Goal: Task Accomplishment & Management: Use online tool/utility

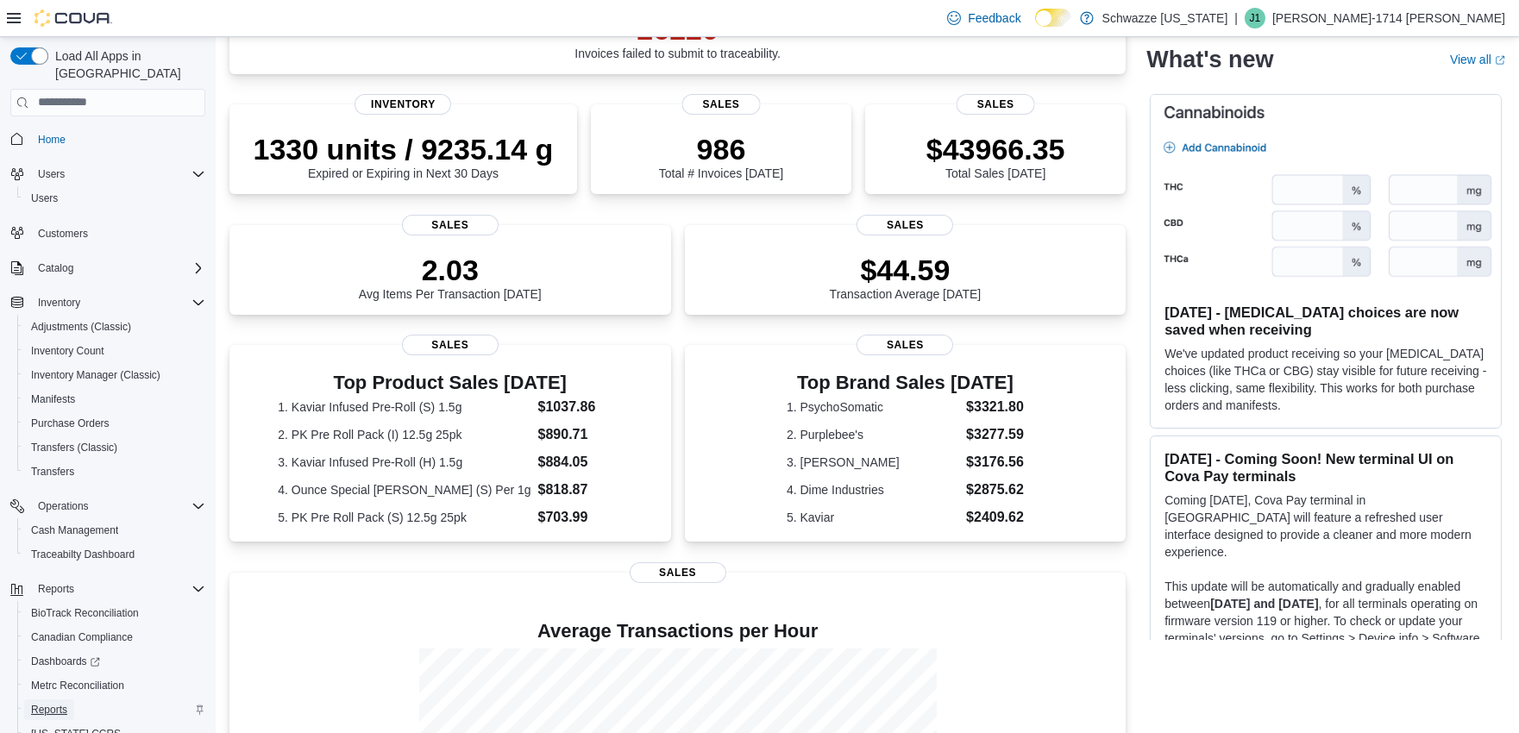
click at [41, 703] on span "Reports" at bounding box center [49, 710] width 36 height 14
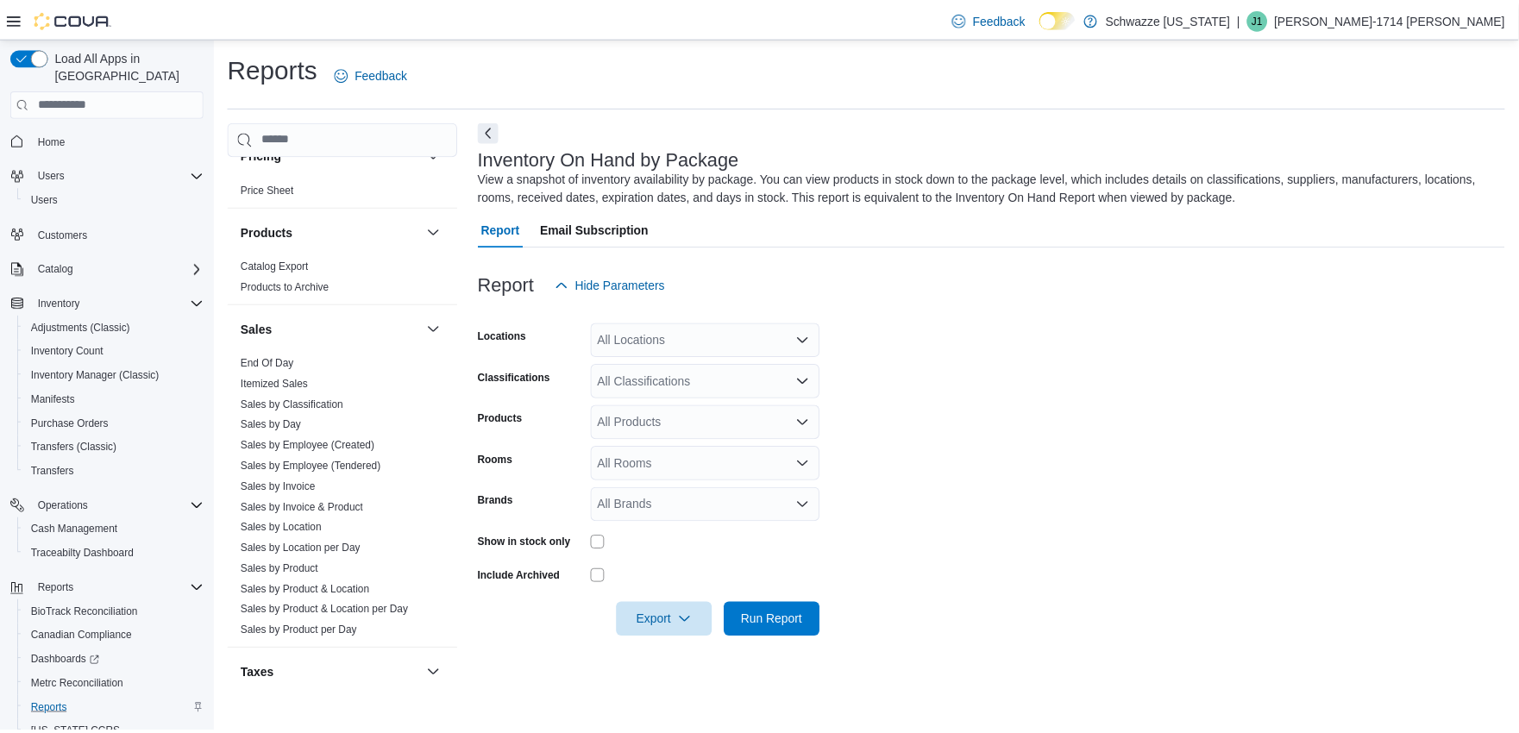
scroll to position [1054, 0]
click at [300, 523] on link "Sales by Location" at bounding box center [284, 528] width 82 height 12
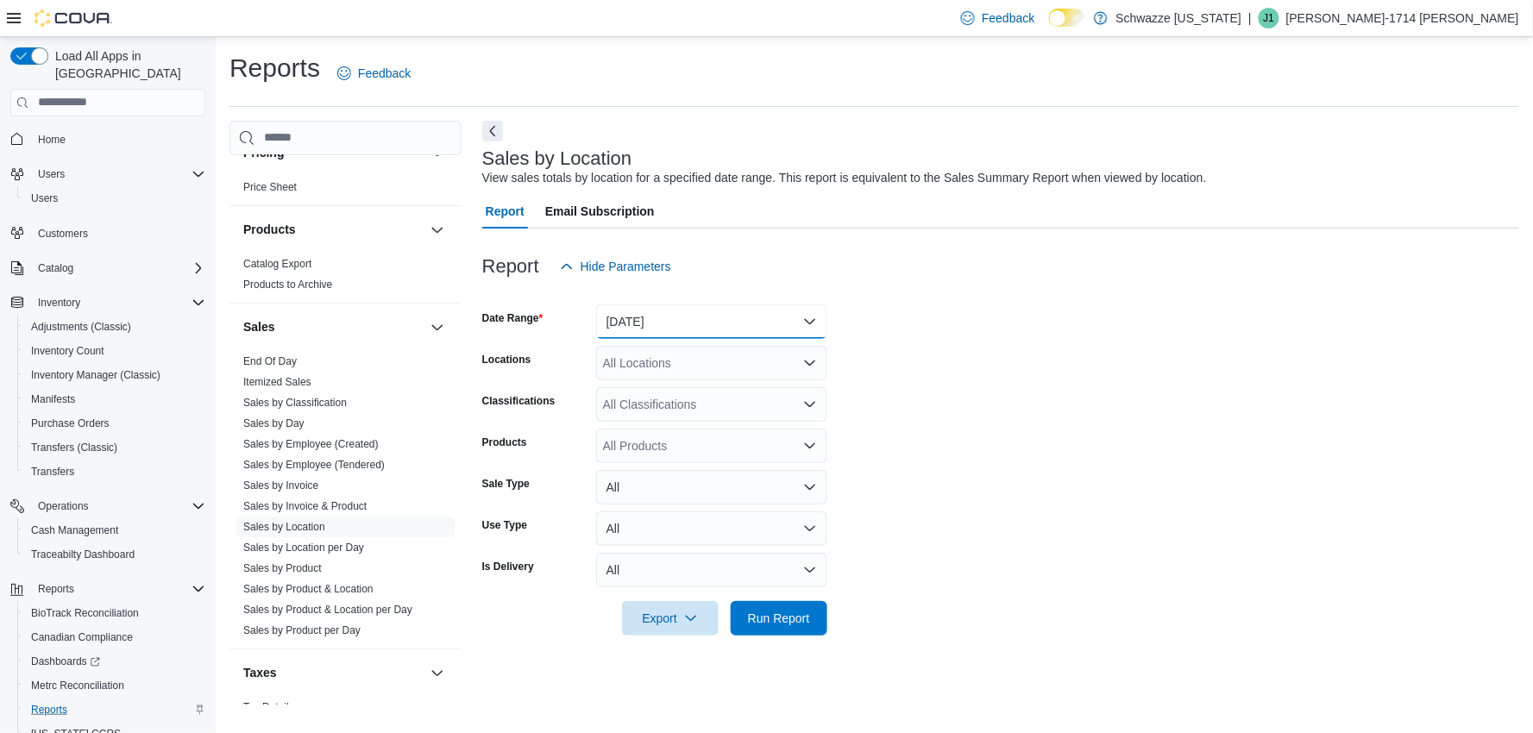
click at [656, 317] on button "[DATE]" at bounding box center [711, 321] width 231 height 35
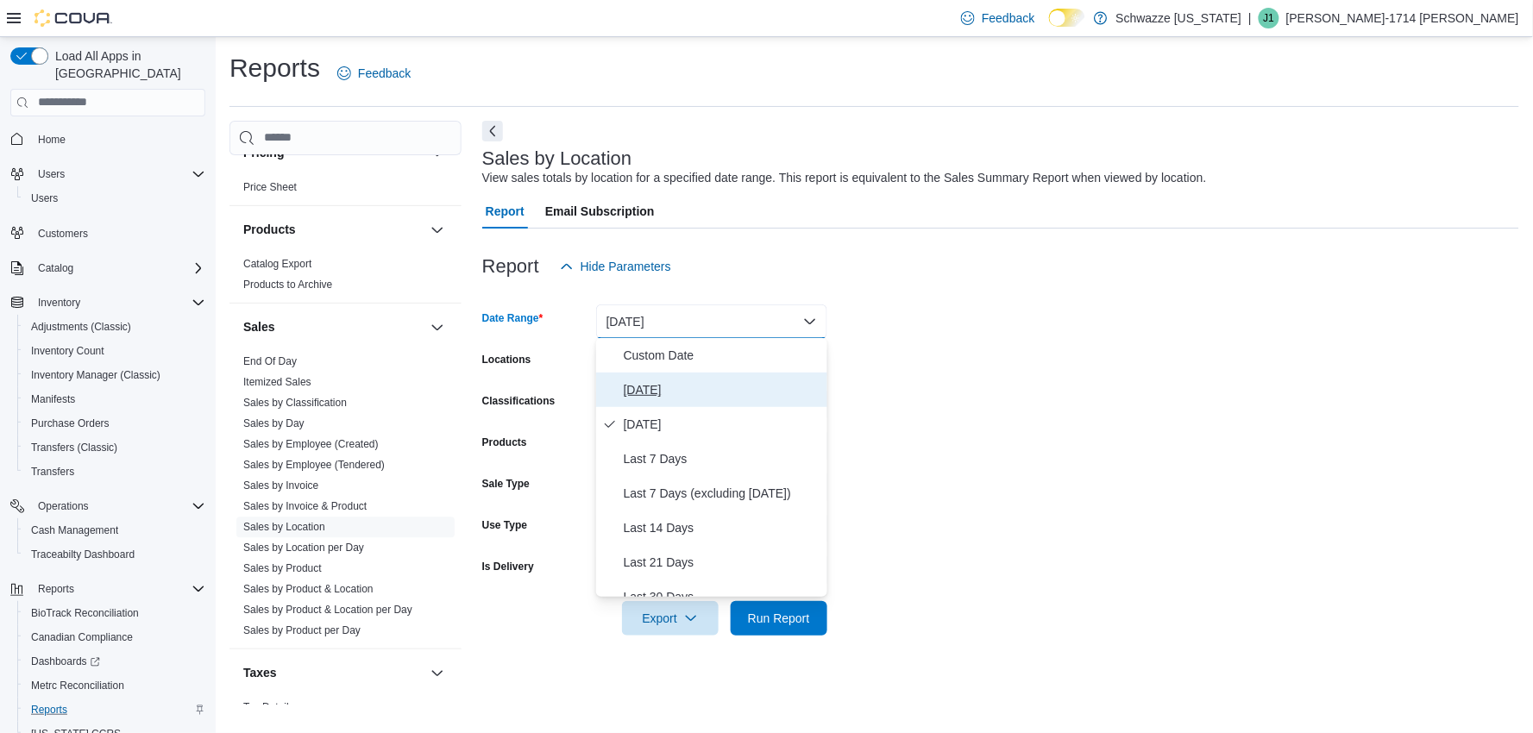
click at [636, 388] on span "[DATE]" at bounding box center [722, 390] width 197 height 21
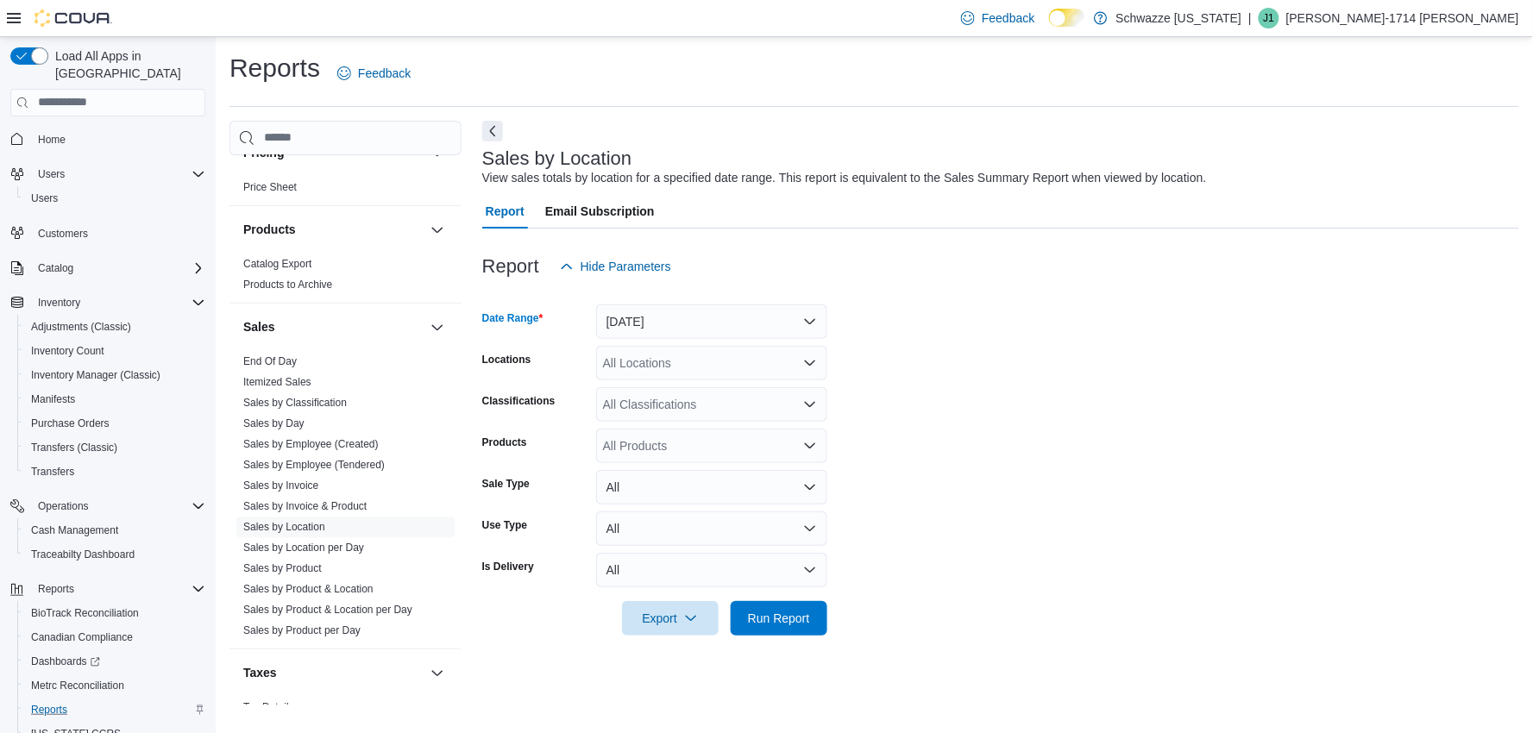
click at [624, 363] on div "All Locations" at bounding box center [711, 363] width 231 height 35
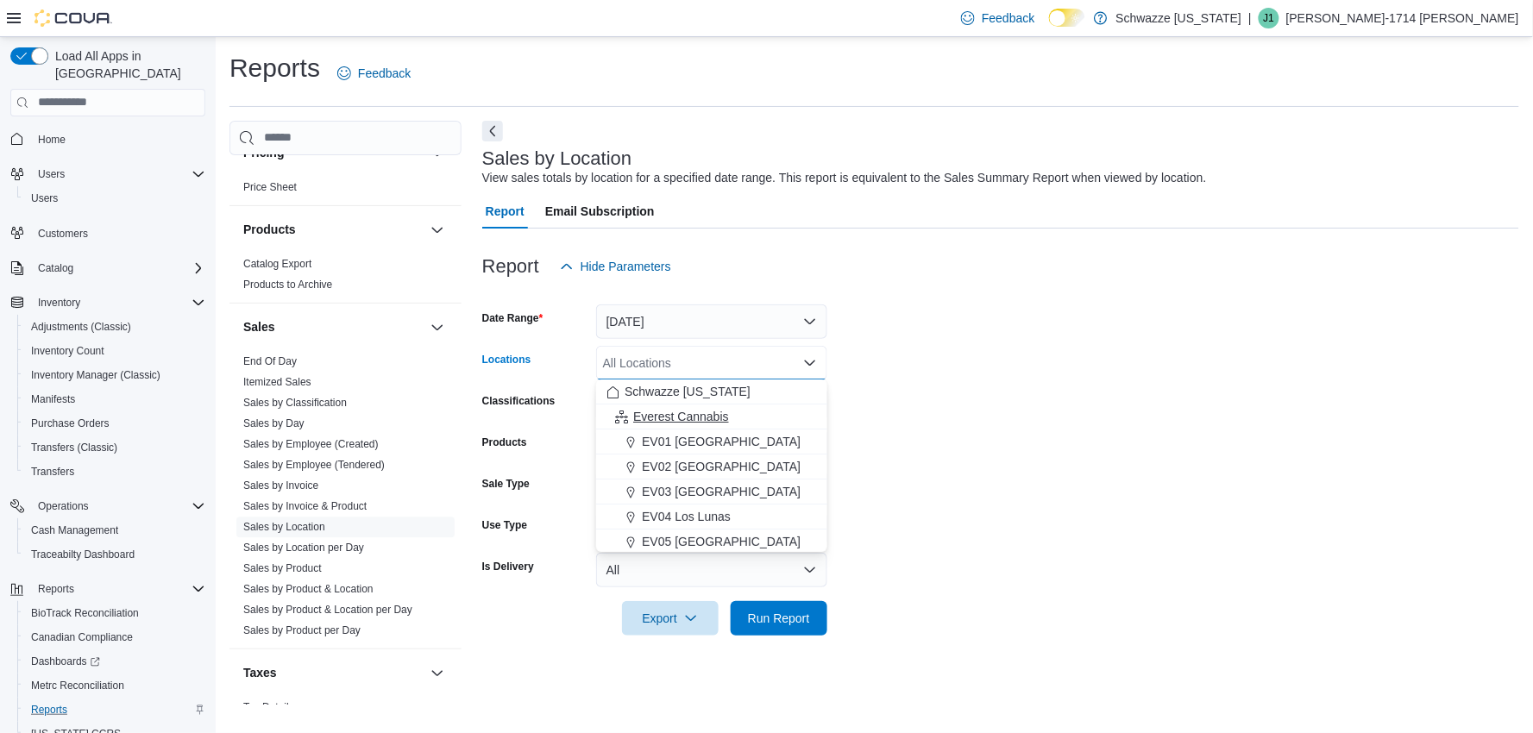
click at [677, 425] on button "Everest Cannabis" at bounding box center [711, 417] width 231 height 25
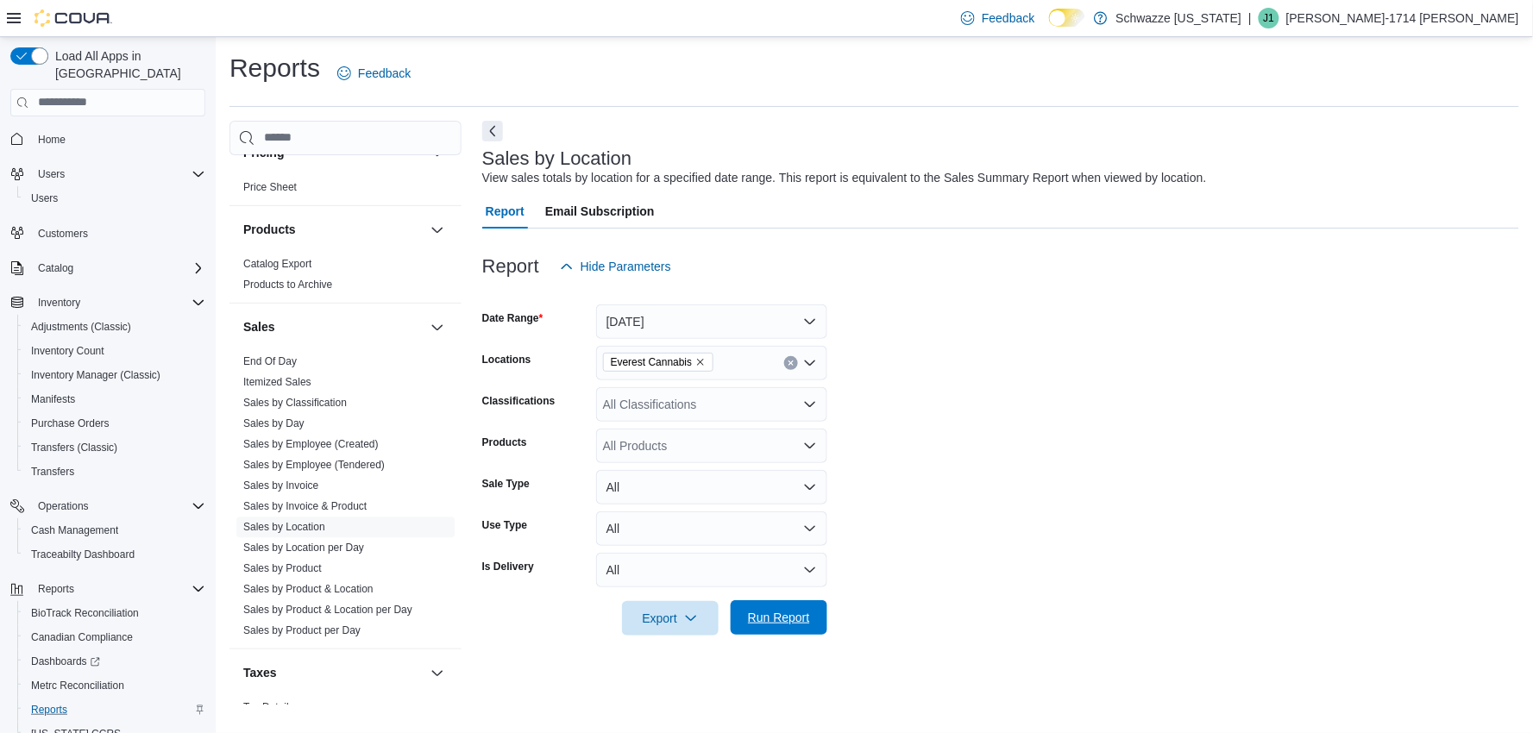
click at [804, 618] on span "Run Report" at bounding box center [779, 617] width 62 height 17
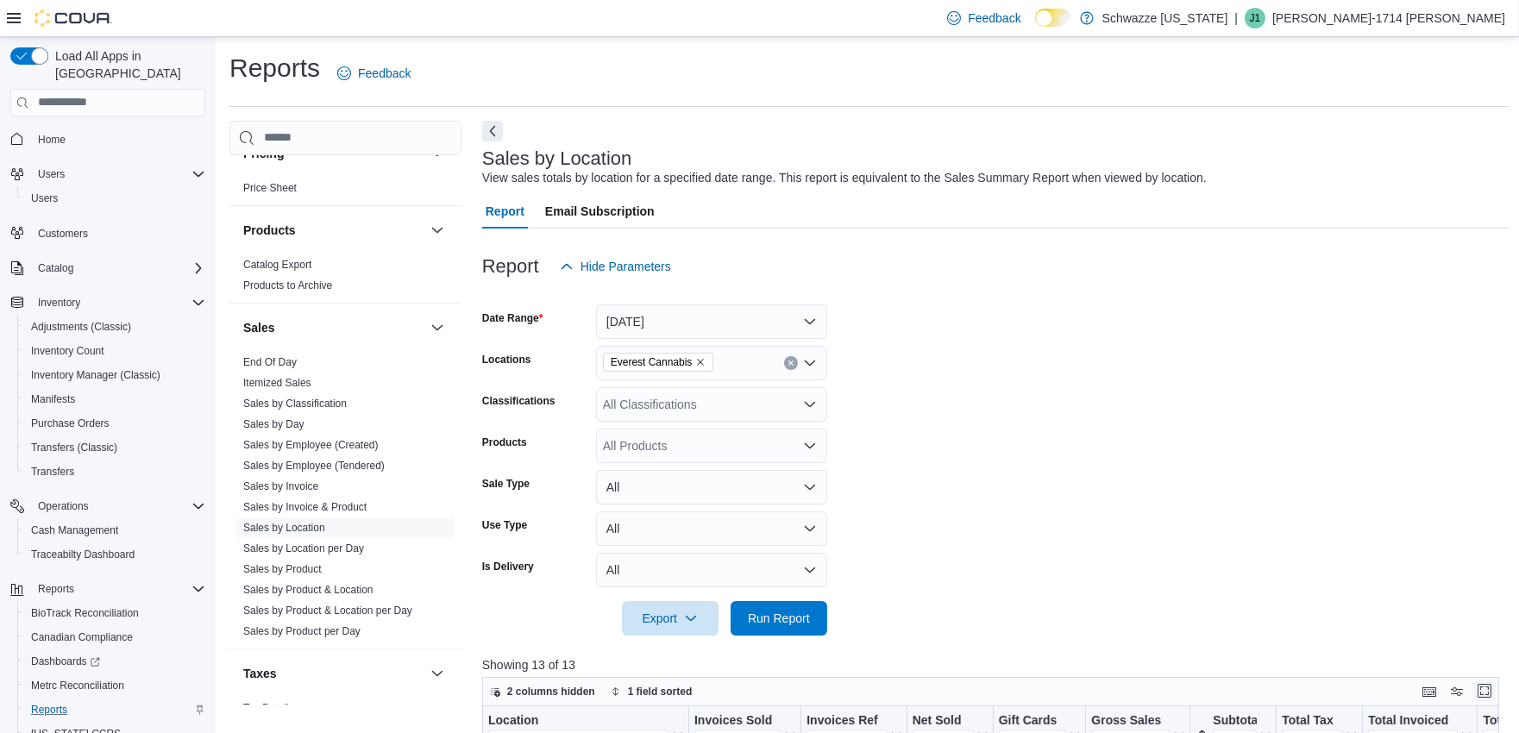
click at [1490, 693] on button "Enter fullscreen" at bounding box center [1484, 691] width 21 height 21
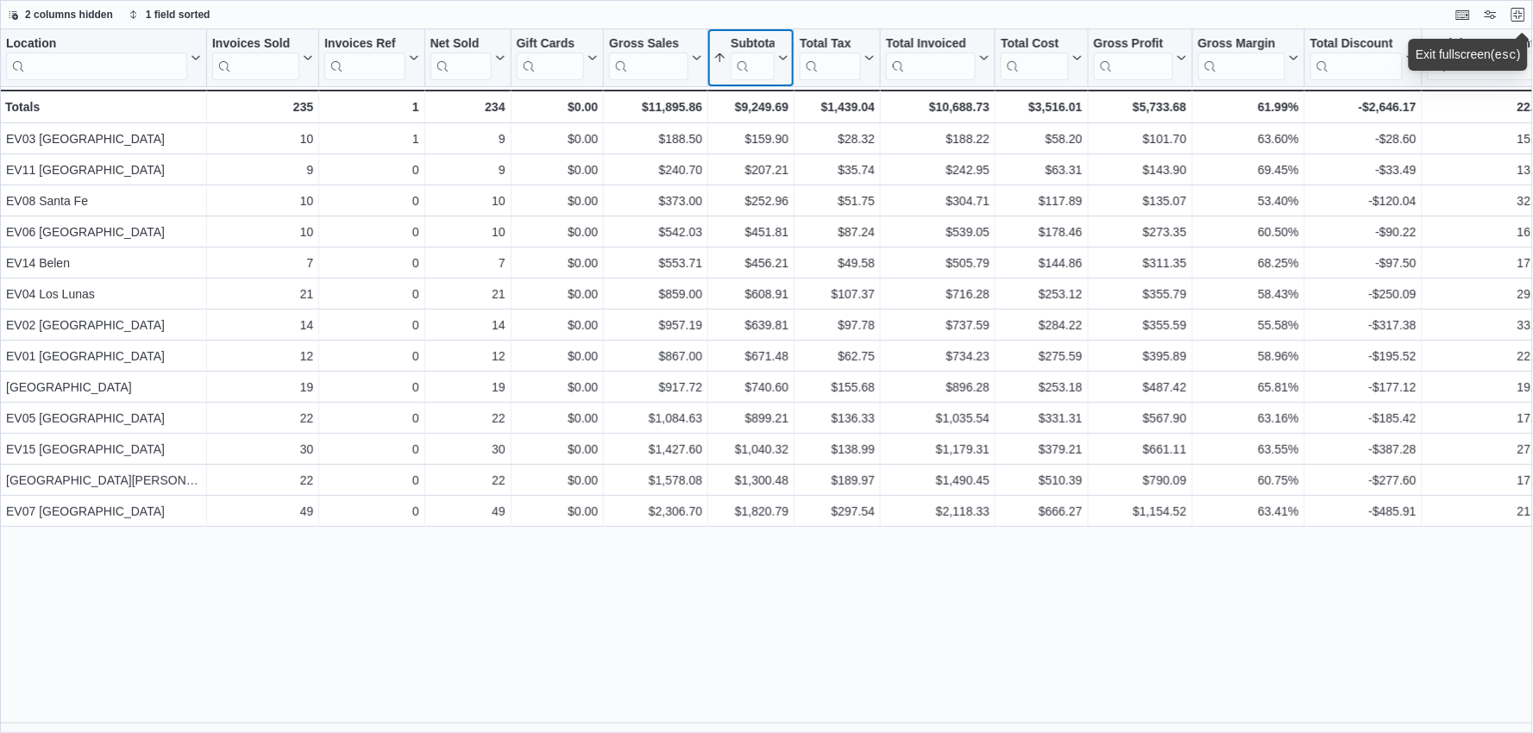
click at [750, 45] on div "Subtotal" at bounding box center [753, 44] width 44 height 16
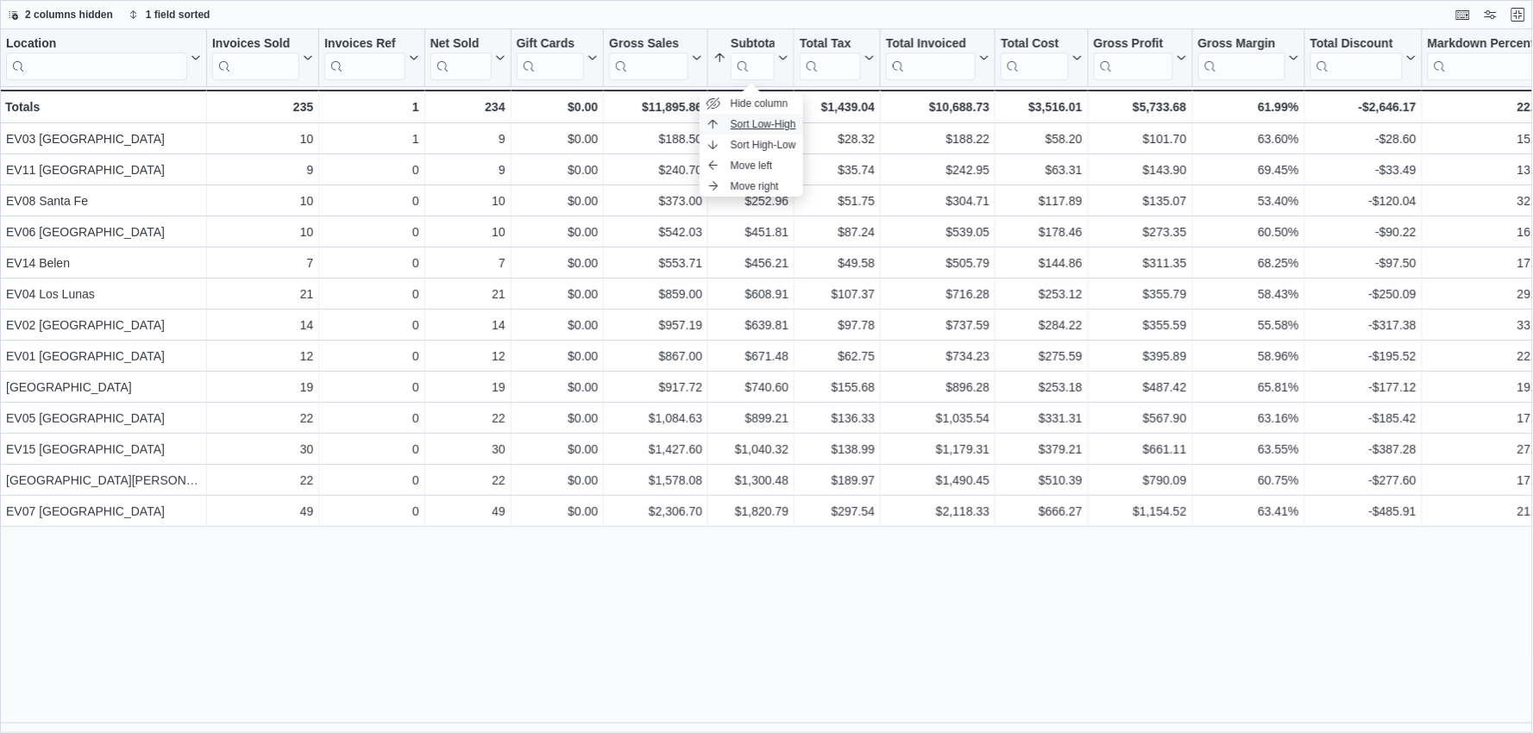
click at [747, 125] on span "Sort Low-High" at bounding box center [764, 124] width 66 height 14
click at [1518, 22] on button "Exit fullscreen" at bounding box center [1518, 13] width 21 height 21
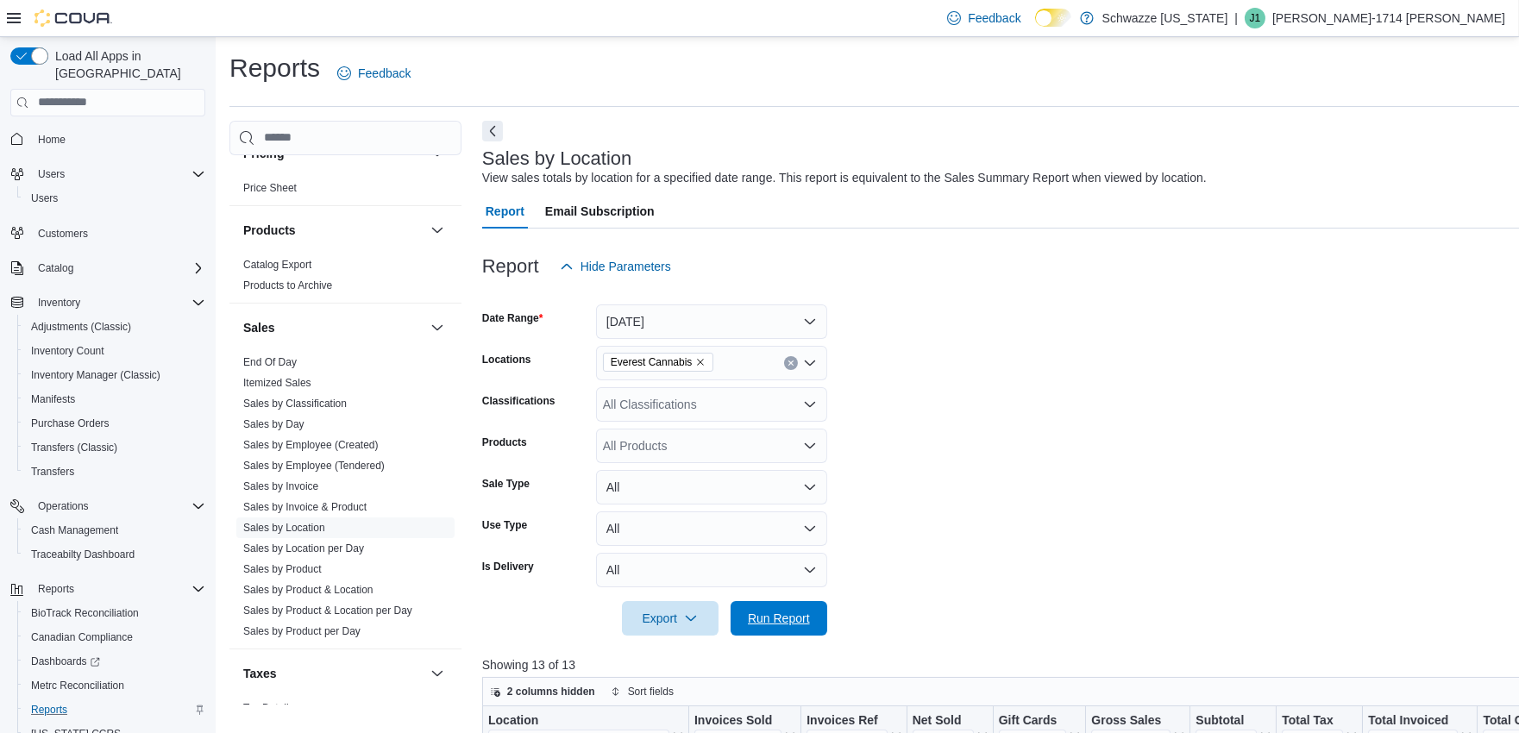
click at [800, 612] on span "Run Report" at bounding box center [779, 618] width 62 height 17
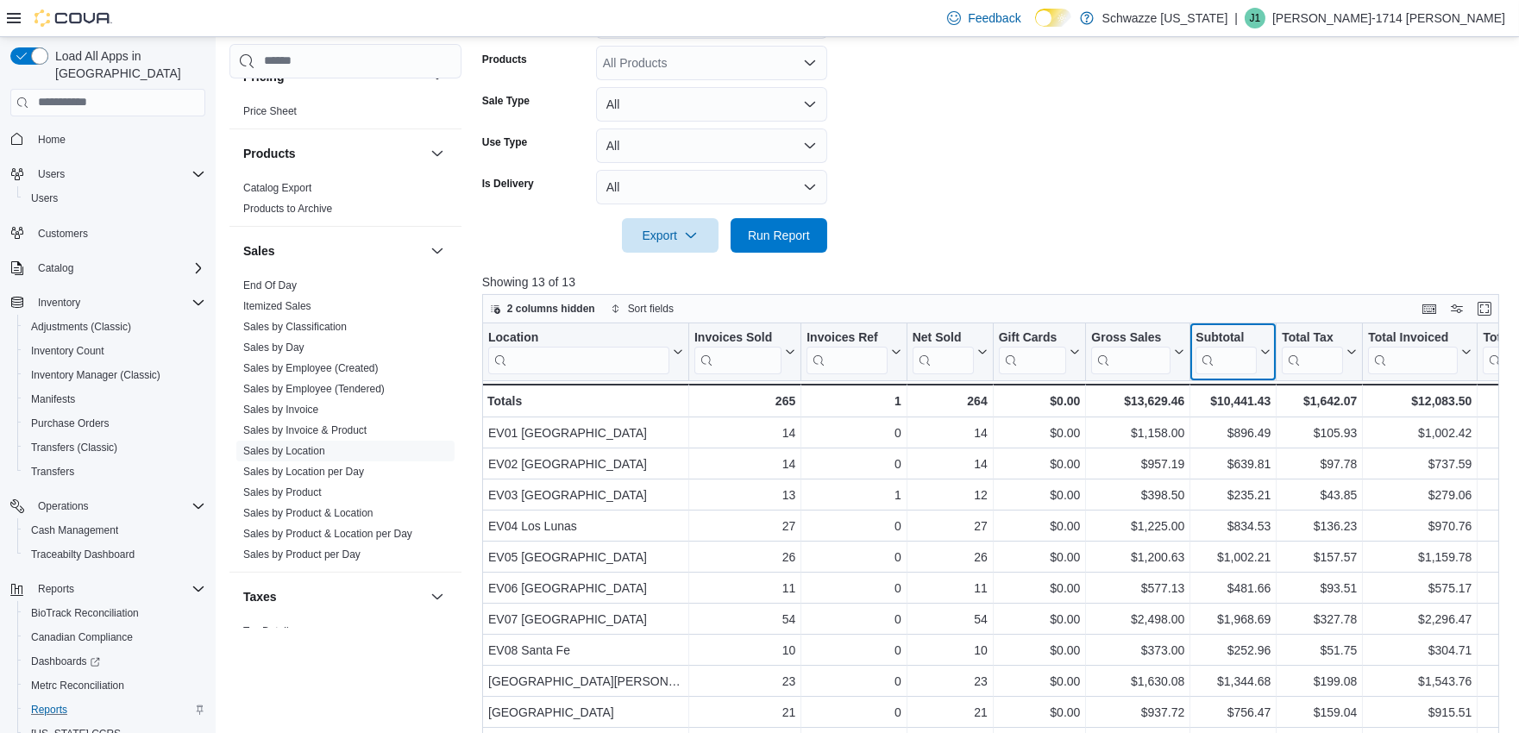
click at [1245, 335] on div "Subtotal" at bounding box center [1225, 337] width 61 height 16
click at [1223, 418] on span "Sort Low-High" at bounding box center [1246, 418] width 66 height 14
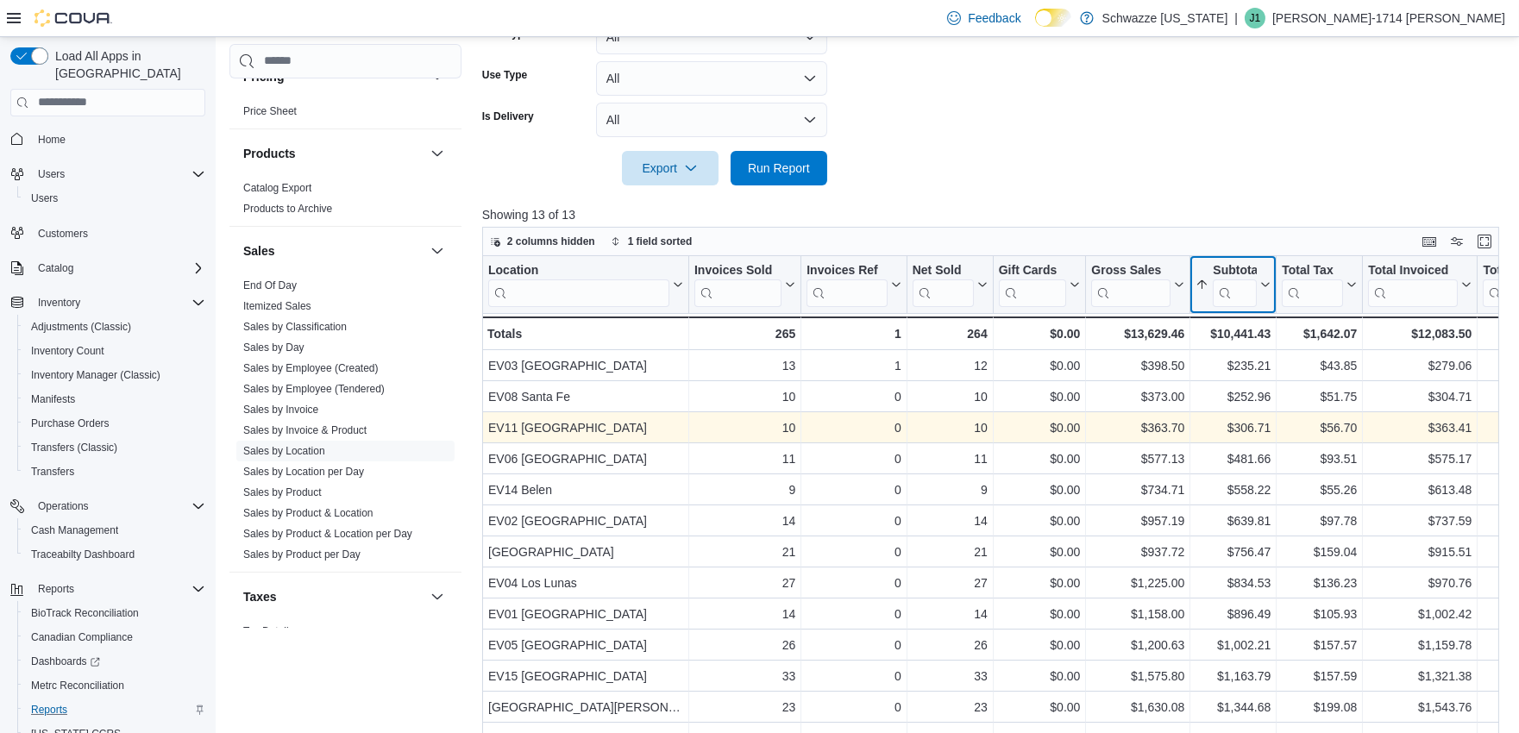
scroll to position [479, 0]
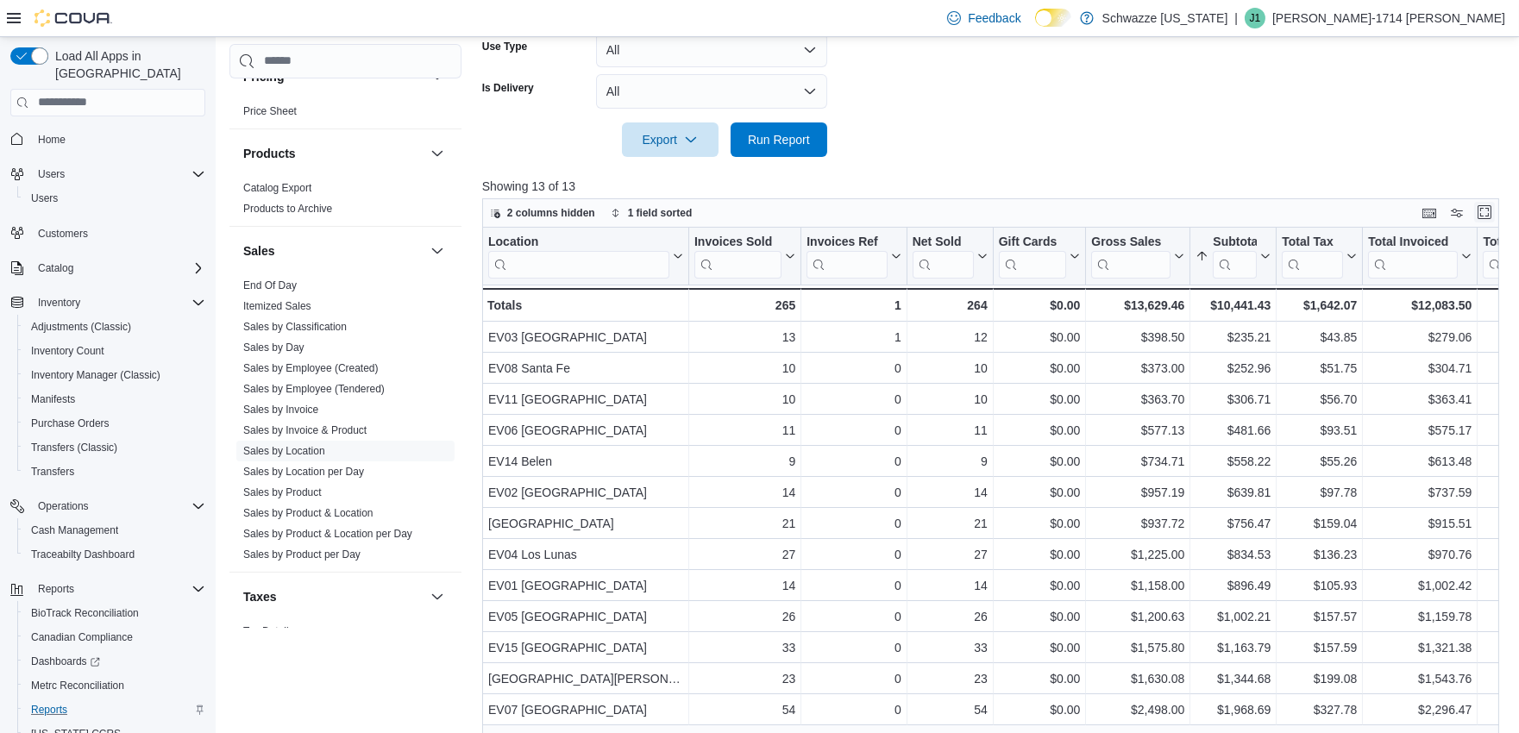
click at [1495, 213] on button "Enter fullscreen" at bounding box center [1484, 212] width 21 height 21
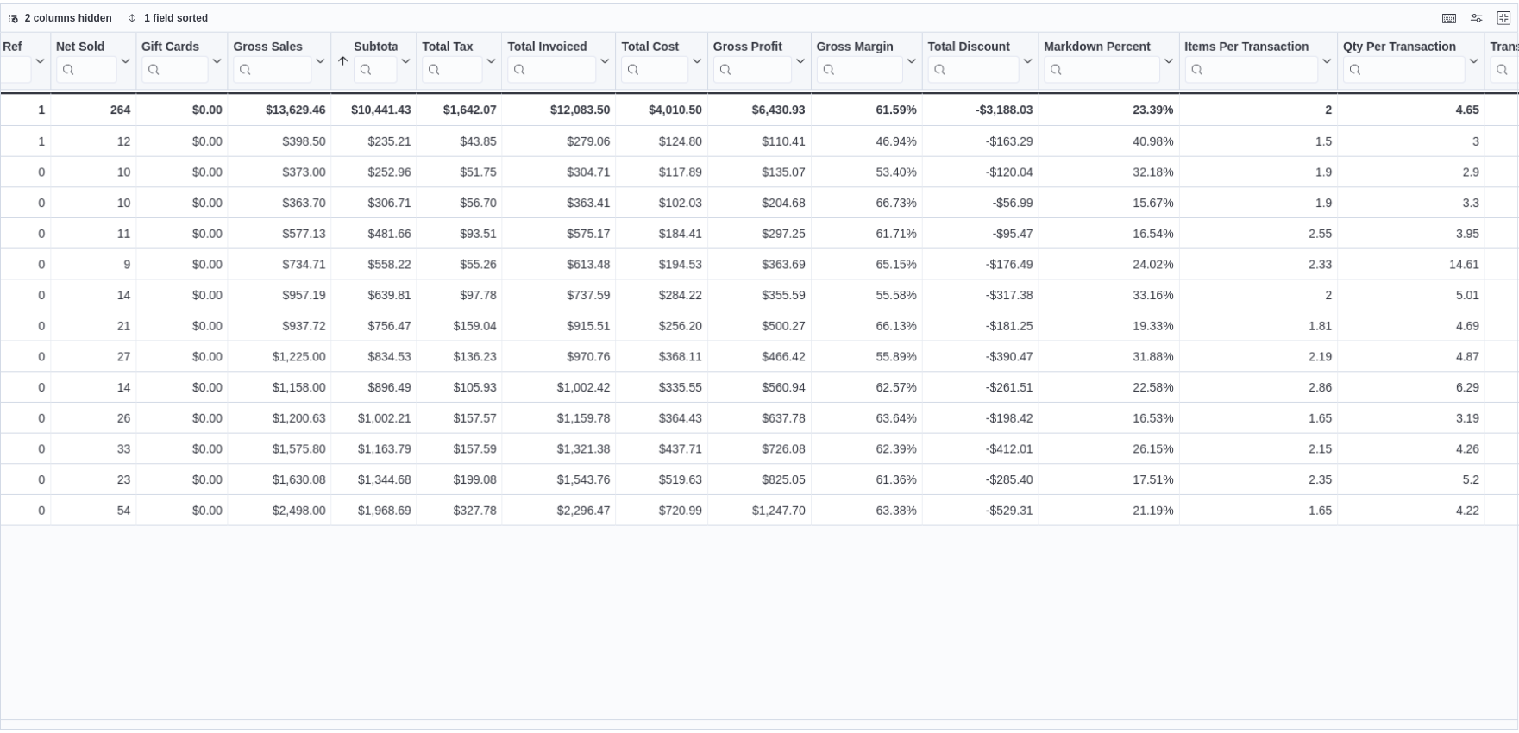
scroll to position [0, 0]
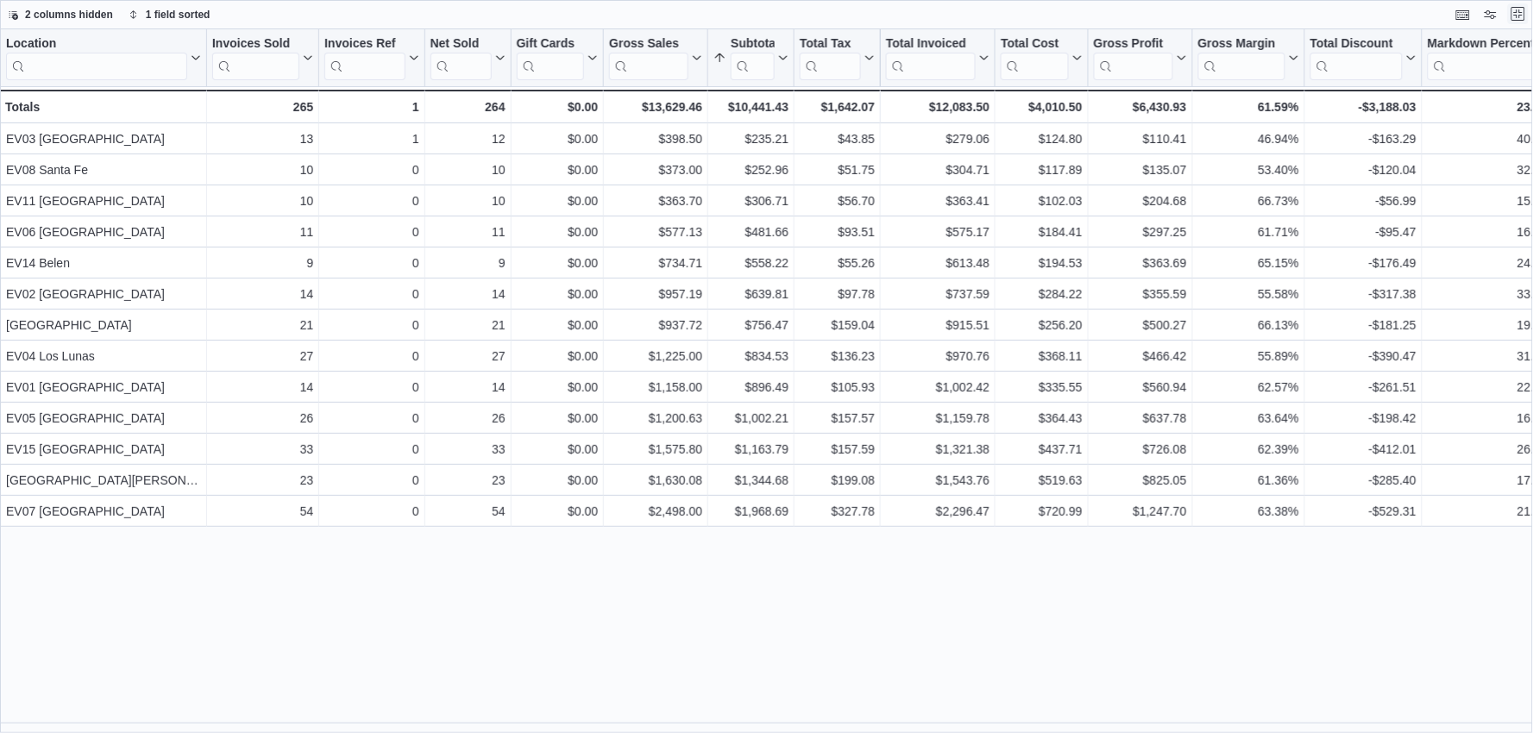
click at [1515, 6] on button "Exit fullscreen" at bounding box center [1518, 13] width 21 height 21
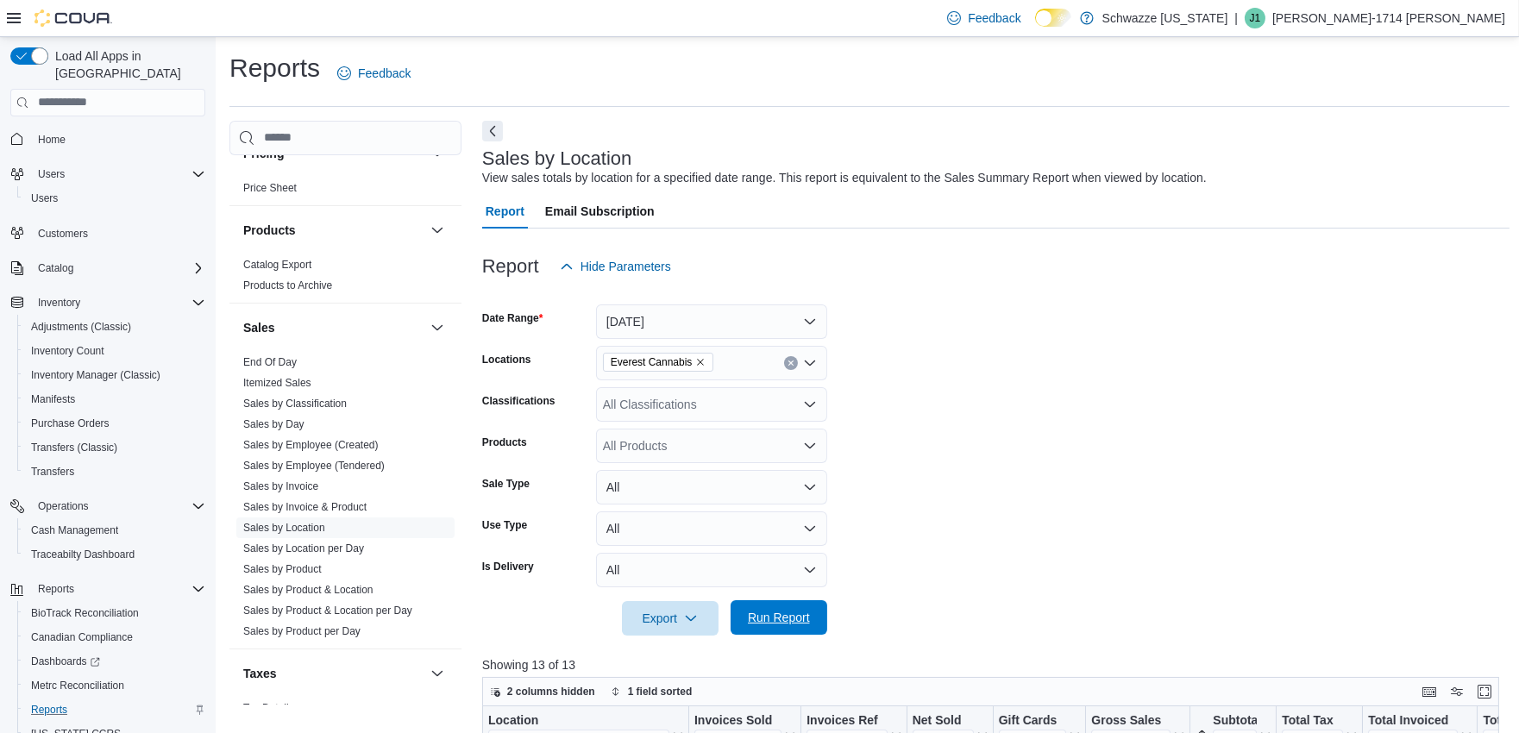
click at [775, 611] on span "Run Report" at bounding box center [779, 617] width 62 height 17
click at [1495, 688] on button "Enter fullscreen" at bounding box center [1484, 691] width 21 height 21
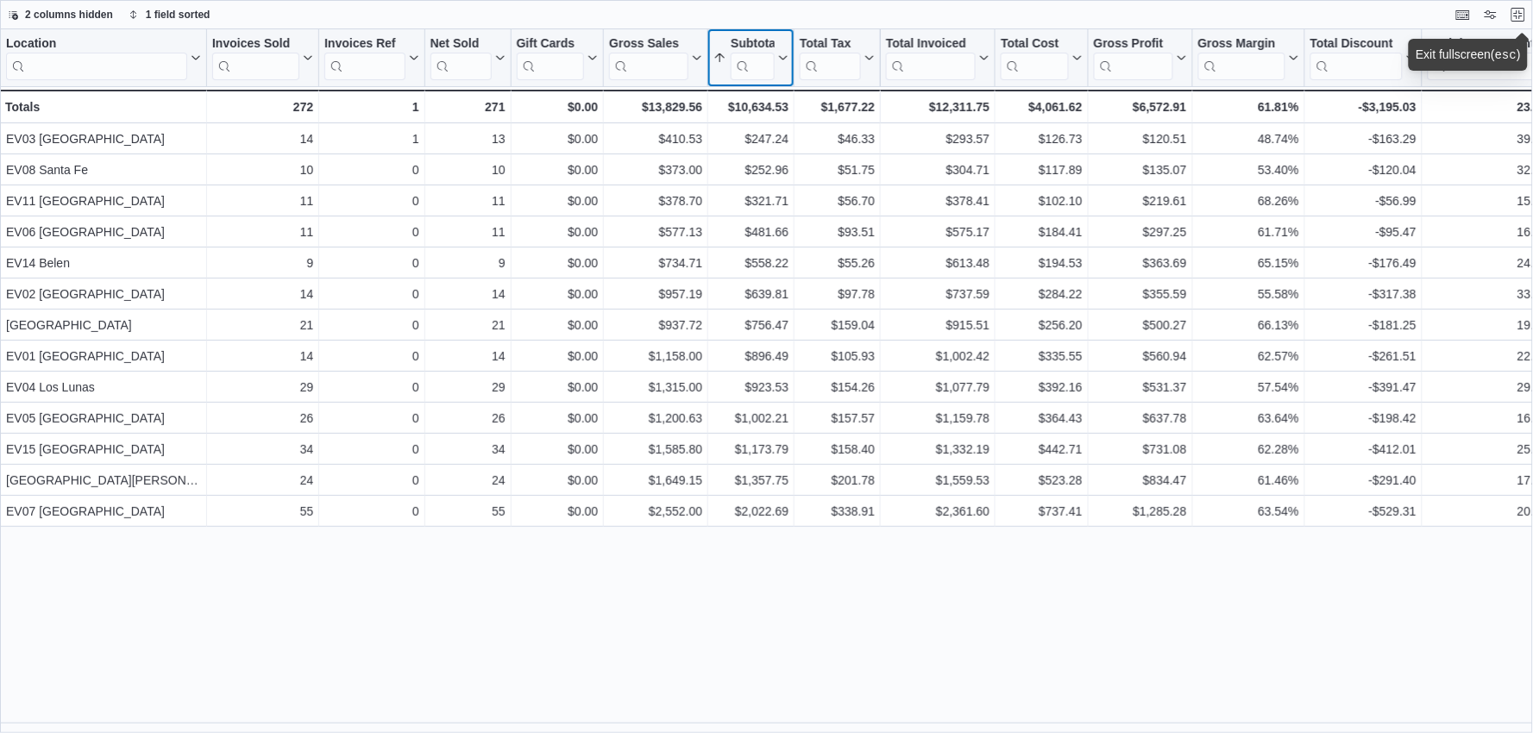
click at [759, 36] on div "Subtotal" at bounding box center [753, 44] width 44 height 16
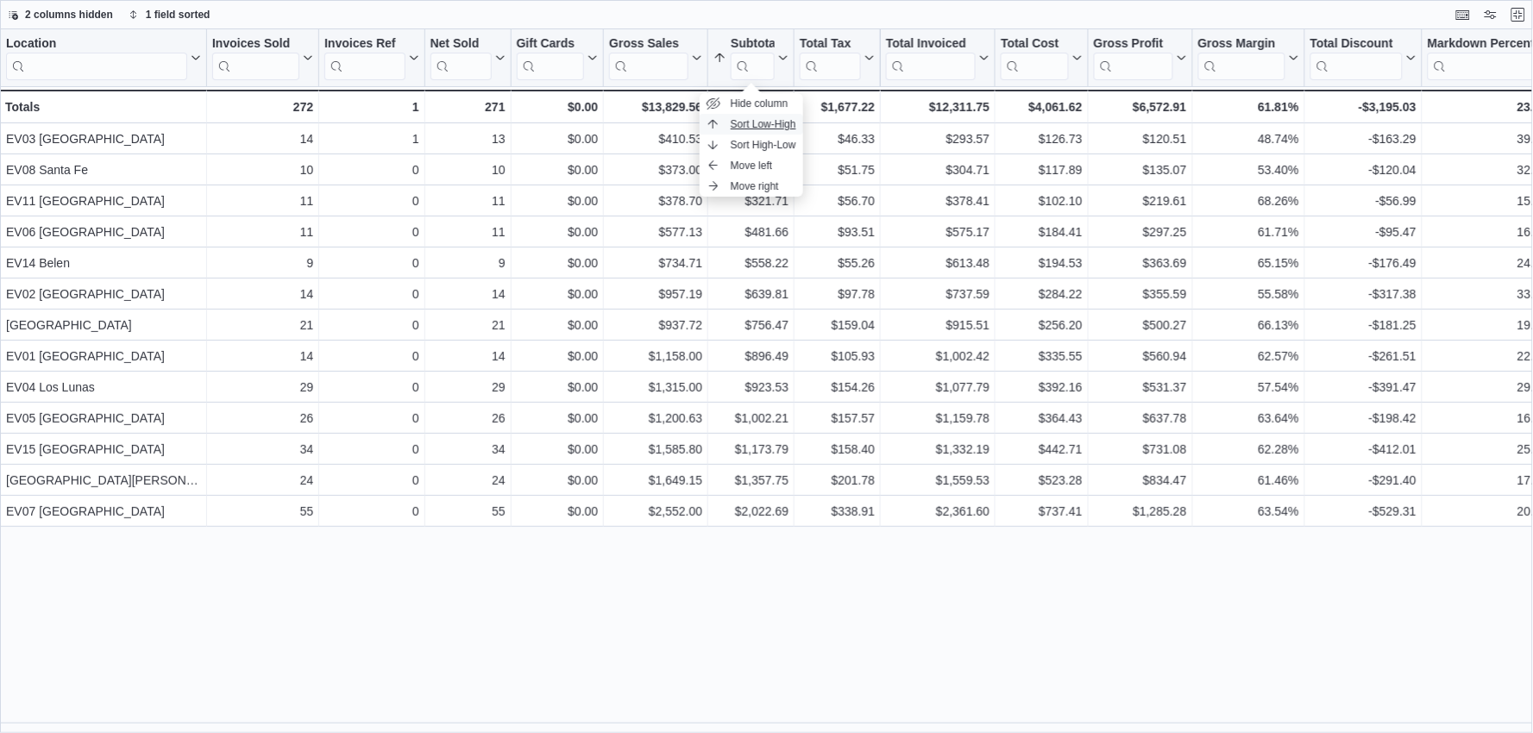
click at [750, 131] on button "Sort Low-High" at bounding box center [751, 124] width 104 height 21
click at [1515, 19] on button "Exit fullscreen" at bounding box center [1518, 13] width 21 height 21
